Goal: Check status: Check status

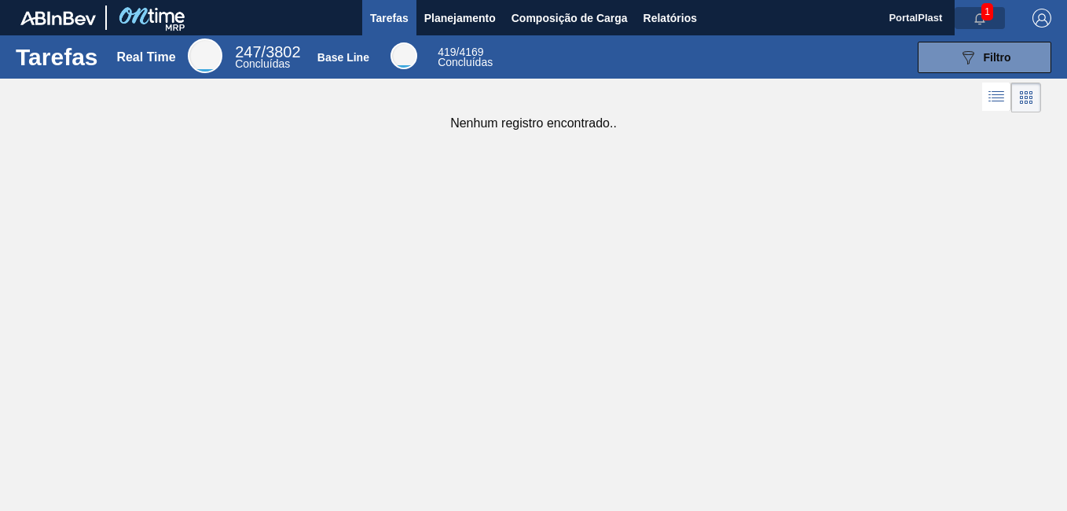
click at [985, 21] on icon "button" at bounding box center [980, 18] width 10 height 11
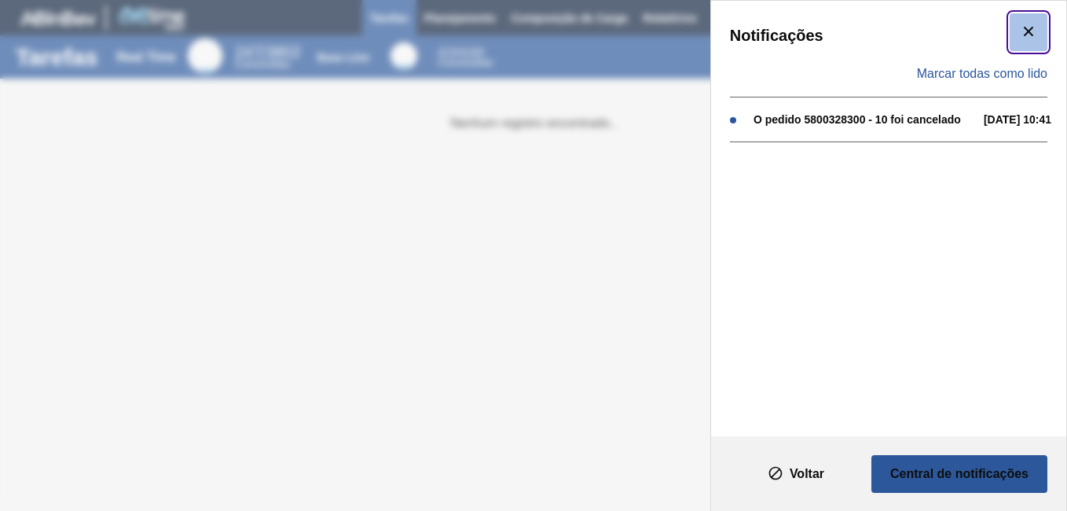
click at [1040, 24] on button "botão de ícone" at bounding box center [1029, 32] width 38 height 38
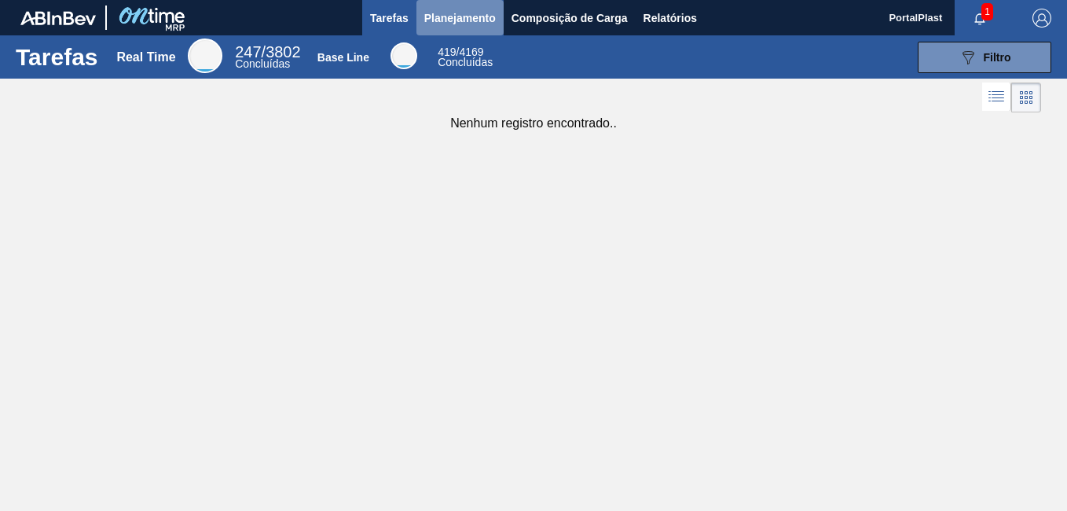
click at [456, 7] on button "Planejamento" at bounding box center [460, 17] width 87 height 35
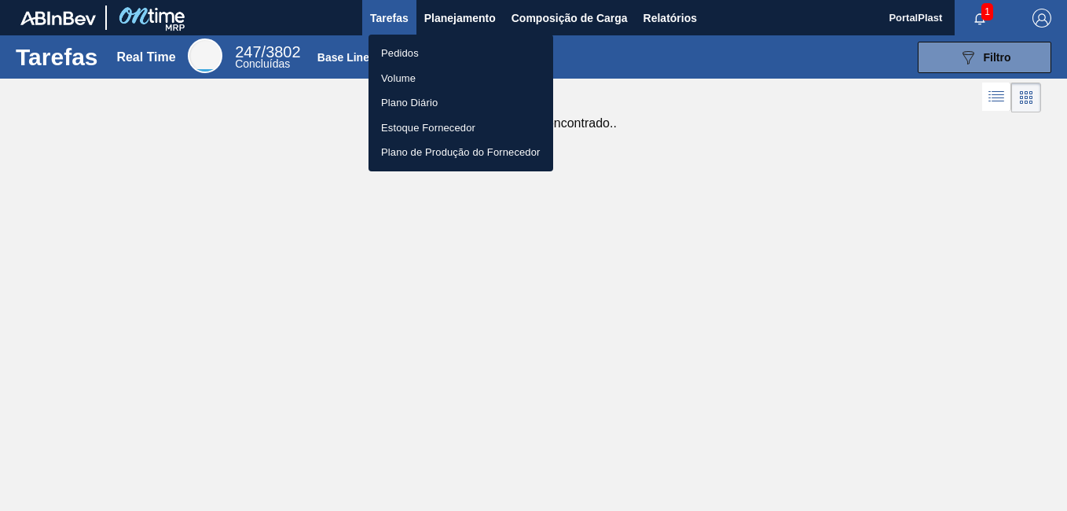
click at [402, 52] on li "Pedidos" at bounding box center [461, 53] width 185 height 25
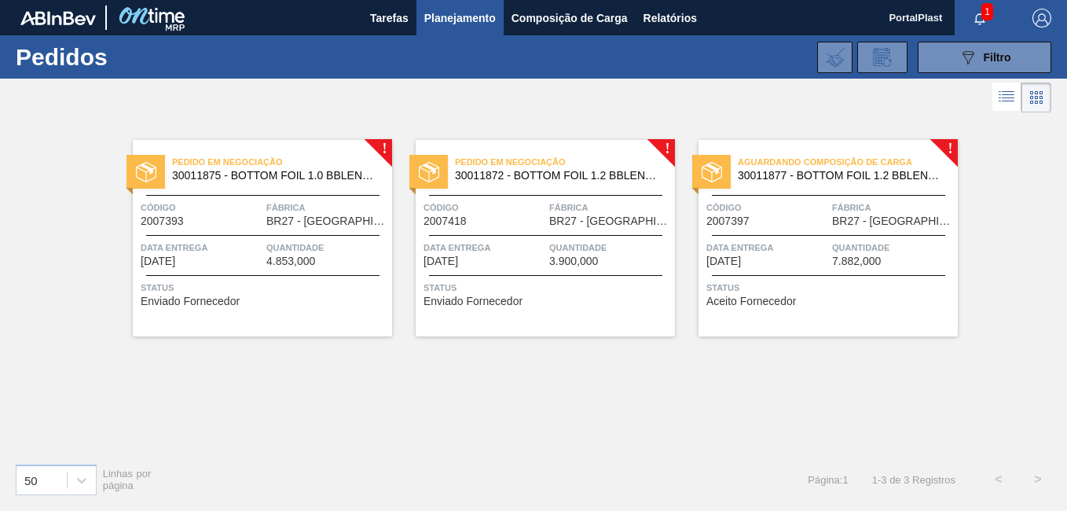
click at [385, 145] on div "Pedido em Negociação 30011875 - BOTTOM FOIL 1.0 BBLEND C EVOAH Código 2007393 F…" at bounding box center [262, 238] width 259 height 196
click at [663, 149] on div "Pedido em Negociação 30011872 - BOTTOM FOIL 1.2 BBLEND S EVOAH Código 2007418 F…" at bounding box center [545, 238] width 259 height 196
click at [766, 174] on span "30011877 - BOTTOM FOIL 1.2 BBLEND C EVOAH" at bounding box center [841, 176] width 207 height 12
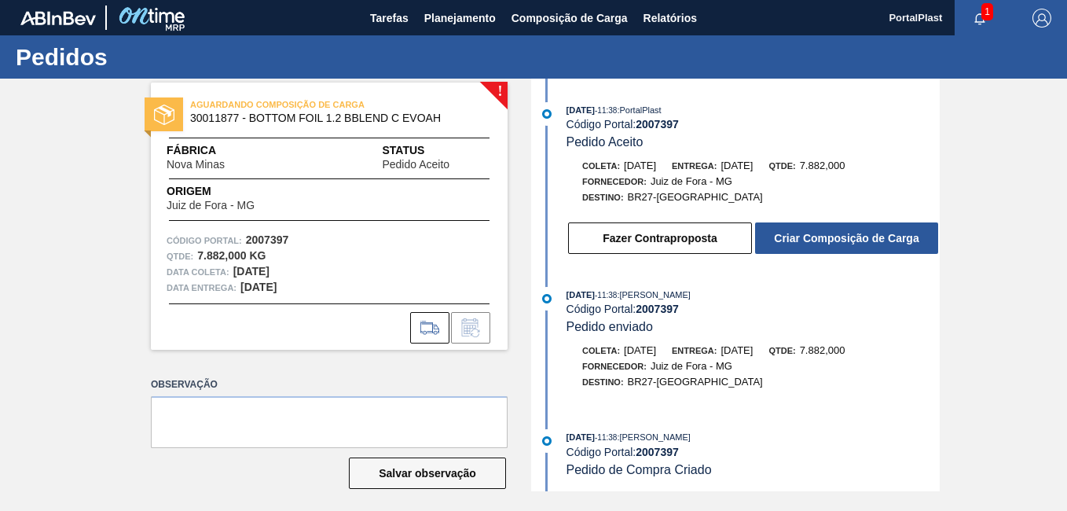
scroll to position [2, 0]
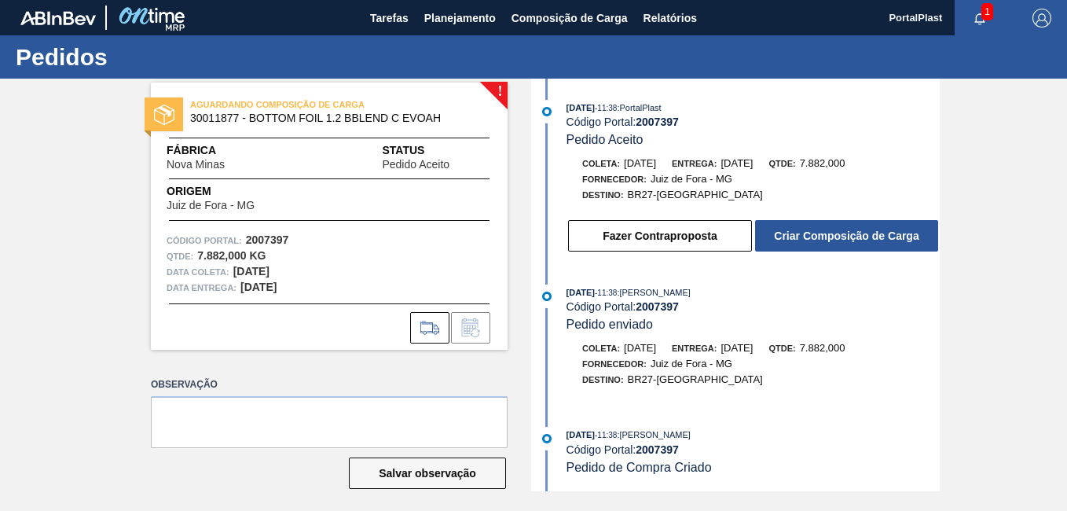
click at [977, 16] on icon "button" at bounding box center [980, 19] width 13 height 13
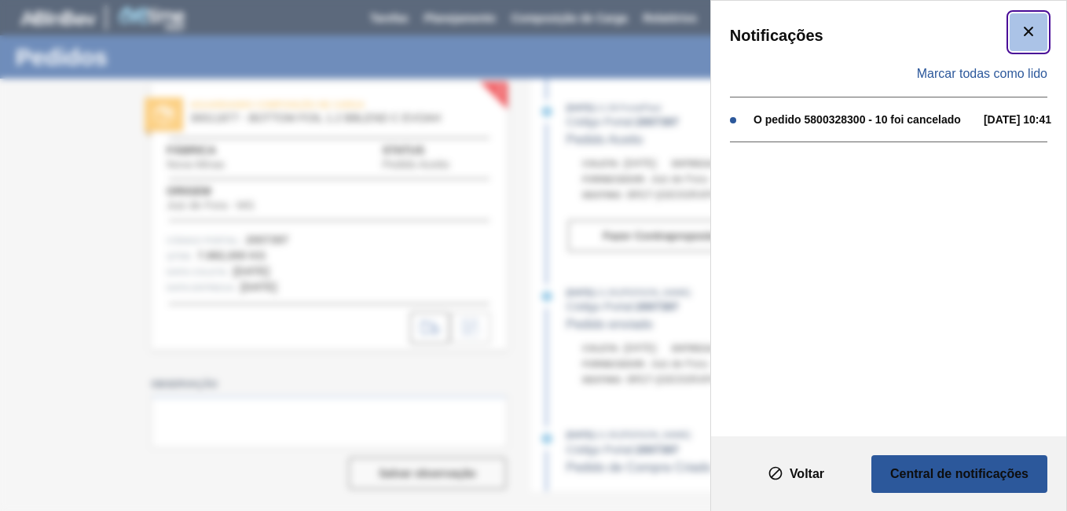
click at [1029, 40] on icon "botão de ícone" at bounding box center [1028, 31] width 19 height 19
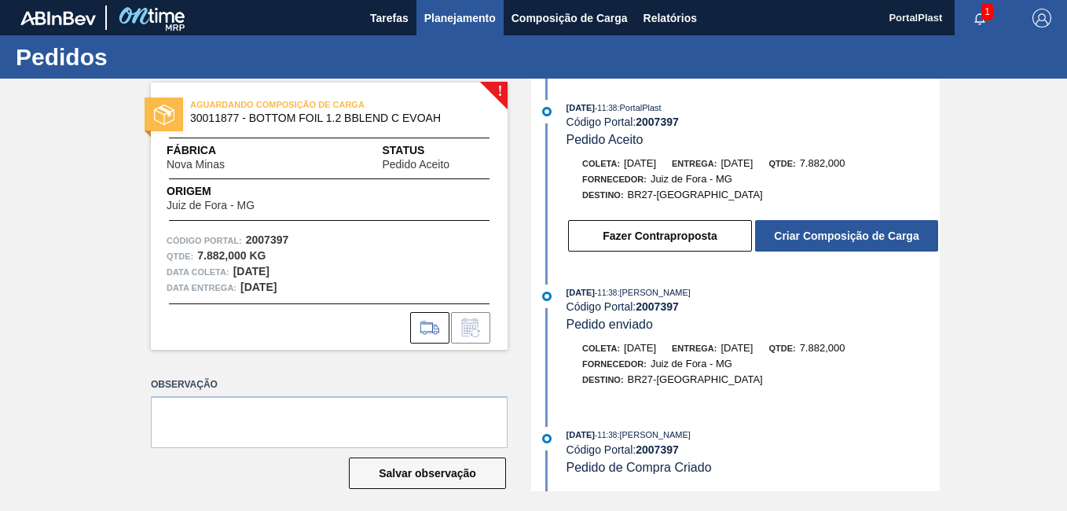
click at [458, 20] on span "Planejamento" at bounding box center [460, 18] width 72 height 19
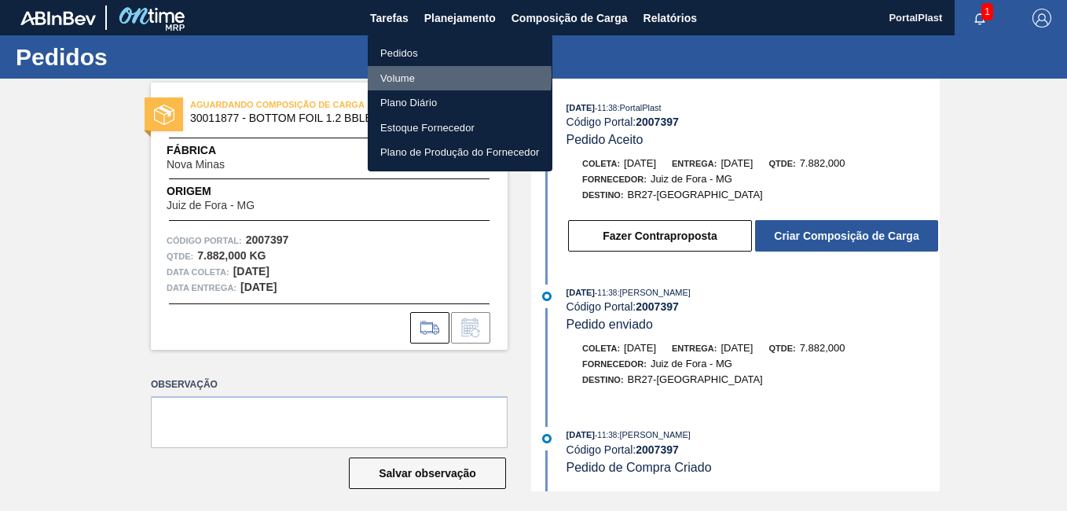
click at [403, 75] on li "Volume" at bounding box center [460, 78] width 185 height 25
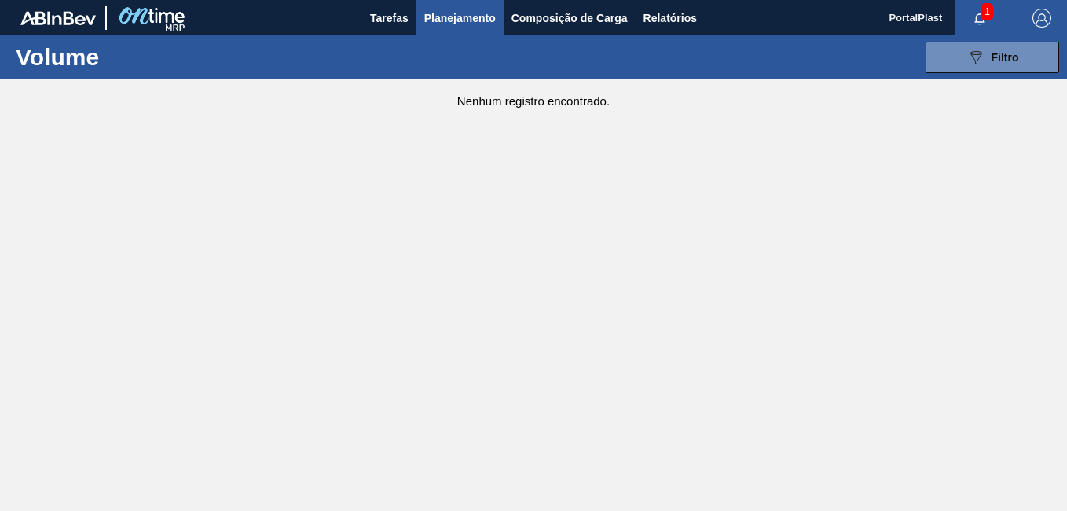
click at [461, 15] on span "Planejamento" at bounding box center [460, 18] width 72 height 19
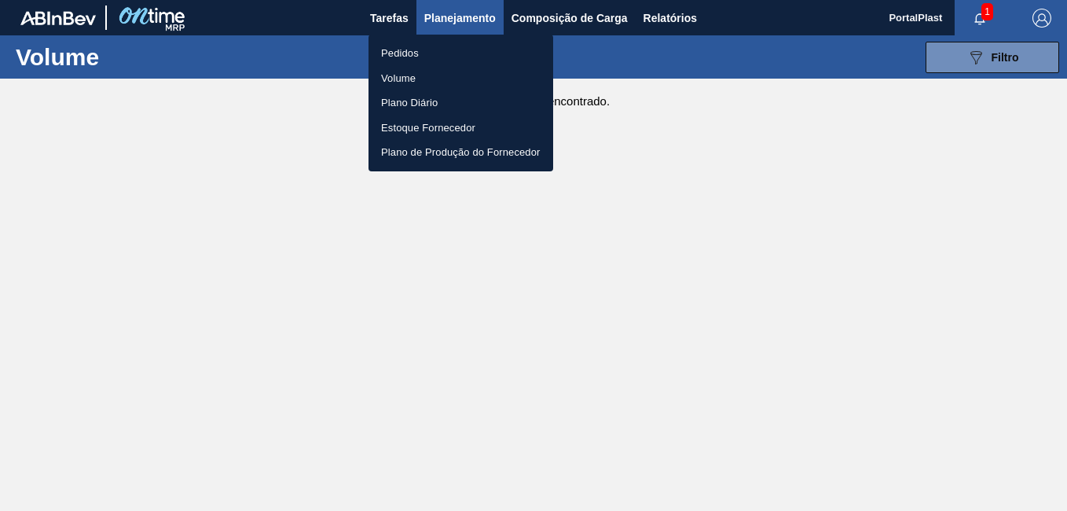
click at [406, 51] on li "Pedidos" at bounding box center [461, 53] width 185 height 25
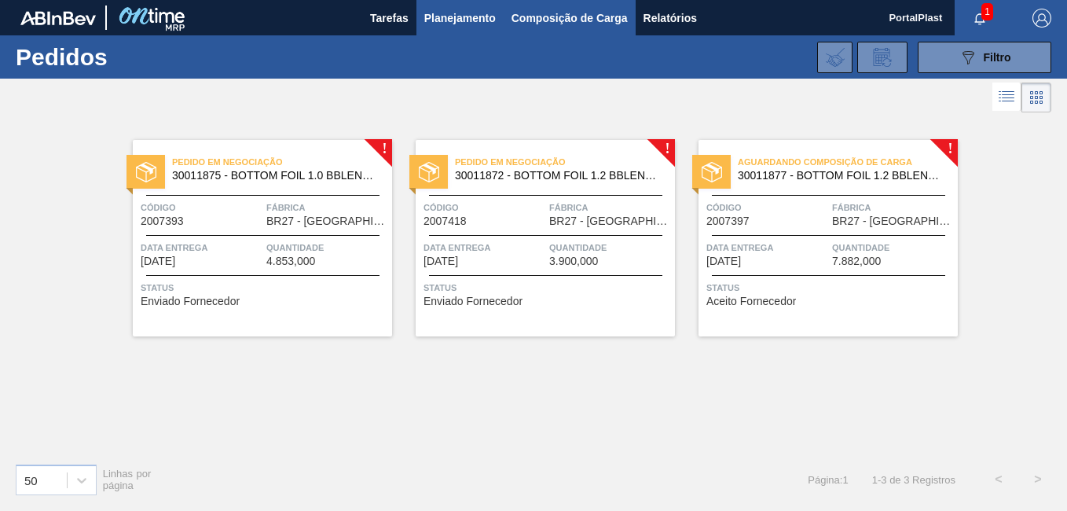
click at [549, 17] on span "Composição de Carga" at bounding box center [570, 18] width 116 height 19
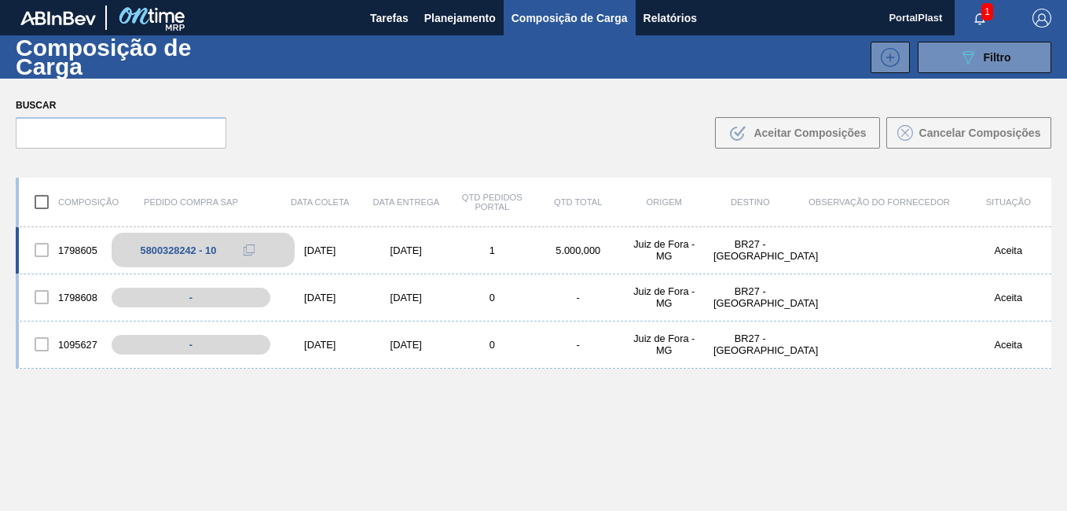
click at [174, 246] on div "5800328242 - 10" at bounding box center [179, 250] width 76 height 12
click at [248, 251] on icon at bounding box center [249, 249] width 11 height 11
click at [187, 249] on div "5800328242 - 10" at bounding box center [179, 250] width 76 height 12
click at [238, 255] on button at bounding box center [248, 250] width 31 height 19
click at [75, 249] on div "1798605" at bounding box center [62, 249] width 86 height 33
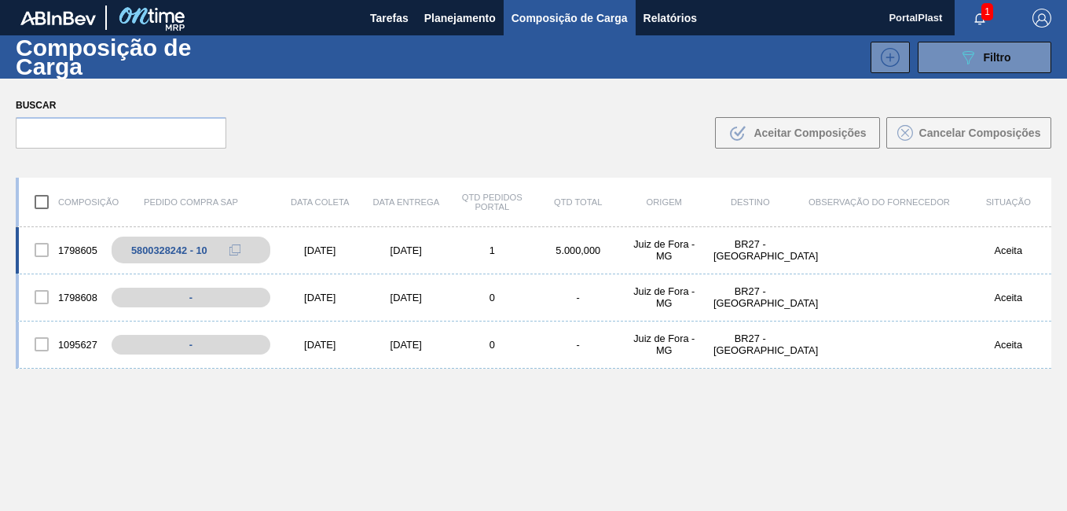
drag, startPoint x: 75, startPoint y: 249, endPoint x: 44, endPoint y: 250, distance: 31.4
click at [47, 250] on div at bounding box center [41, 249] width 33 height 33
click at [44, 248] on div at bounding box center [41, 249] width 33 height 33
click at [156, 246] on div "5800328242 - 10" at bounding box center [179, 250] width 76 height 12
click at [318, 248] on div "[DATE]" at bounding box center [320, 250] width 86 height 12
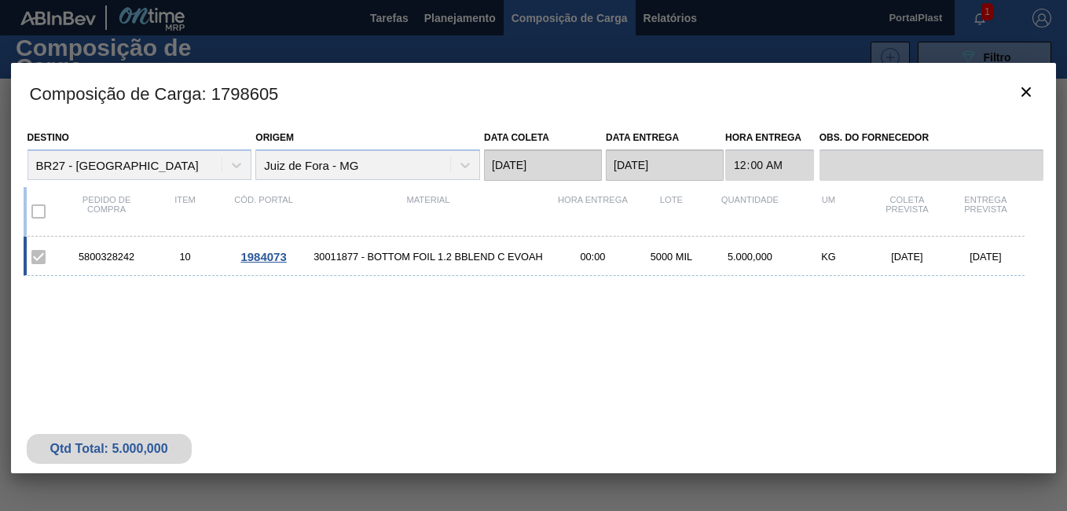
click at [267, 252] on span "1984073" at bounding box center [264, 256] width 46 height 13
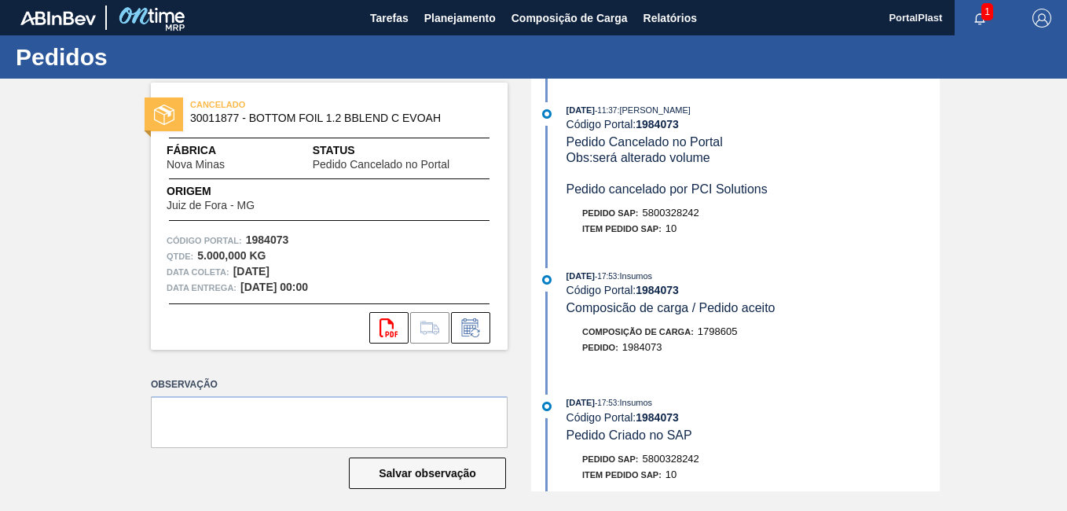
click at [986, 17] on span "1" at bounding box center [988, 11] width 12 height 17
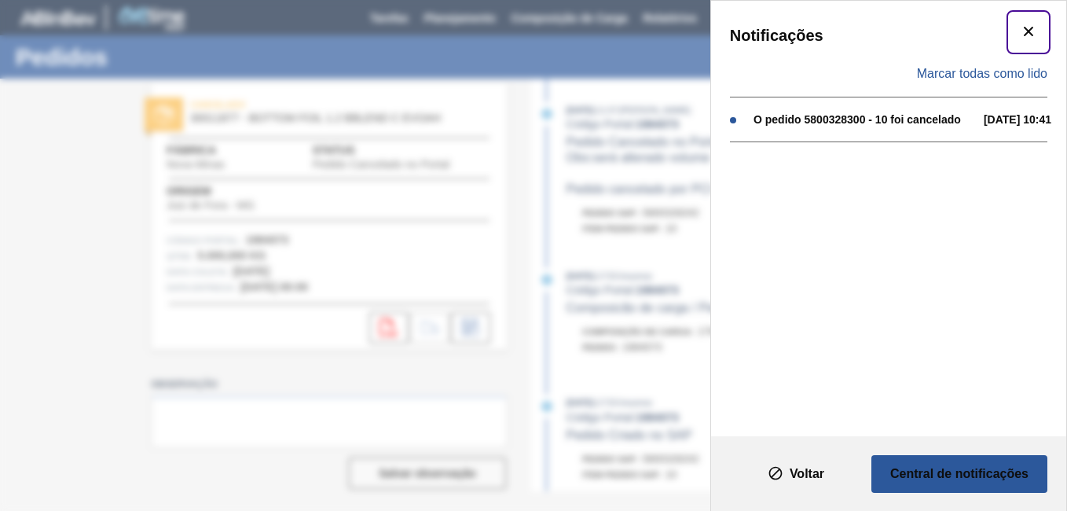
drag, startPoint x: 1034, startPoint y: 32, endPoint x: 957, endPoint y: 68, distance: 85.1
click at [1033, 32] on icon "botão de ícone" at bounding box center [1028, 31] width 19 height 19
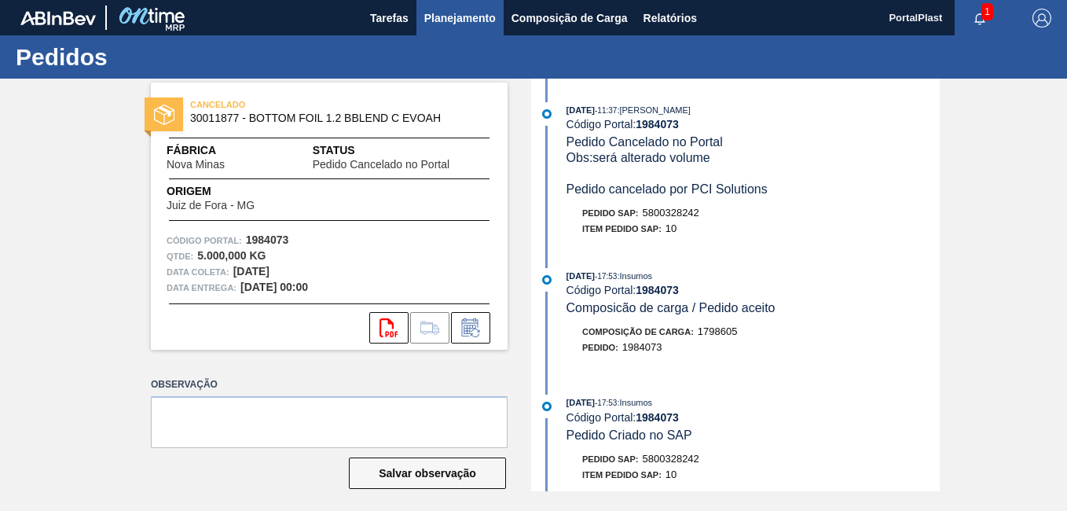
click at [474, 18] on span "Planejamento" at bounding box center [460, 18] width 72 height 19
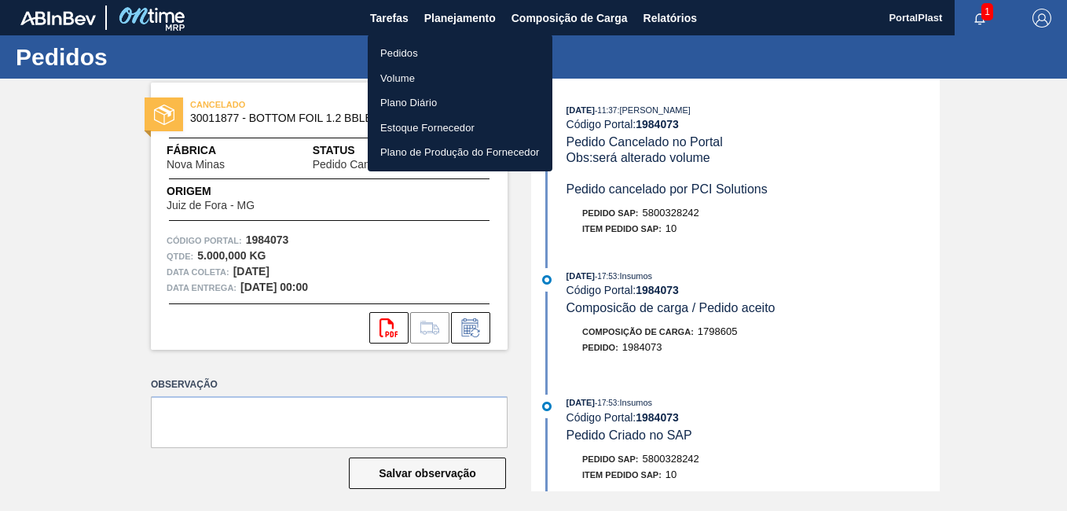
click at [412, 57] on li "Pedidos" at bounding box center [460, 53] width 185 height 25
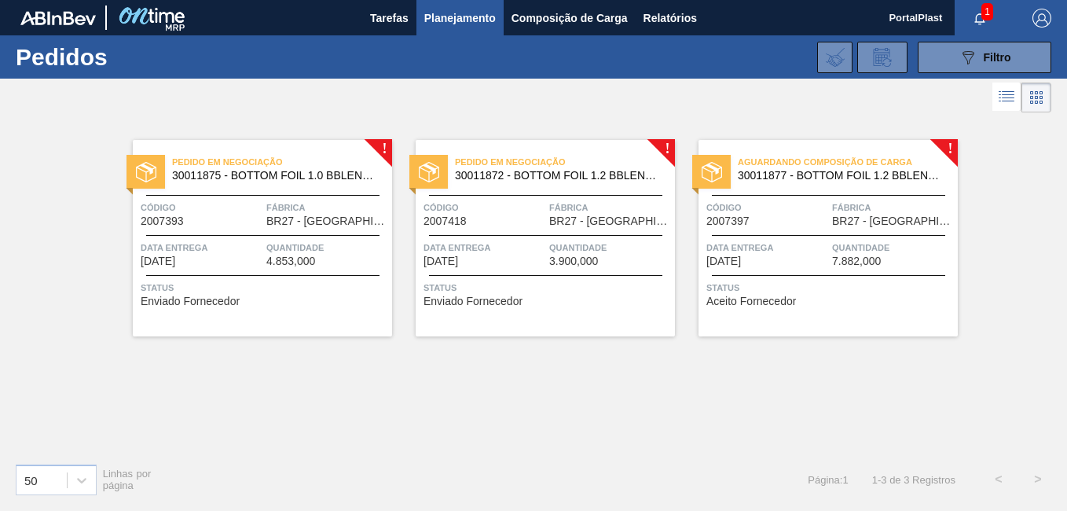
click at [383, 151] on div "Pedido em Negociação 30011875 - BOTTOM FOIL 1.0 BBLEND C EVOAH Código 2007393 F…" at bounding box center [262, 238] width 259 height 196
